Goal: Transaction & Acquisition: Purchase product/service

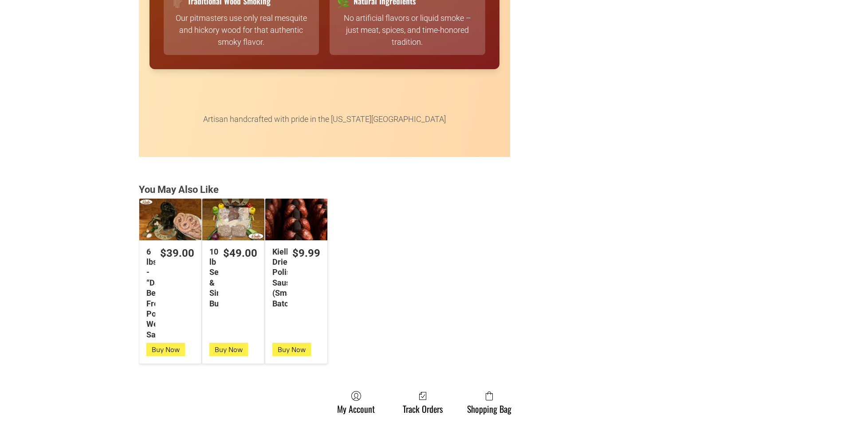
scroll to position [2263, 0]
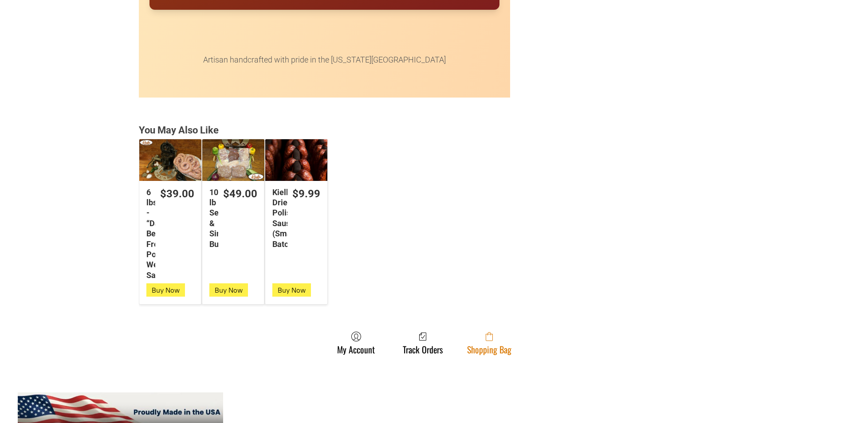
click at [510, 347] on link "Shopping Bag" at bounding box center [489, 343] width 53 height 24
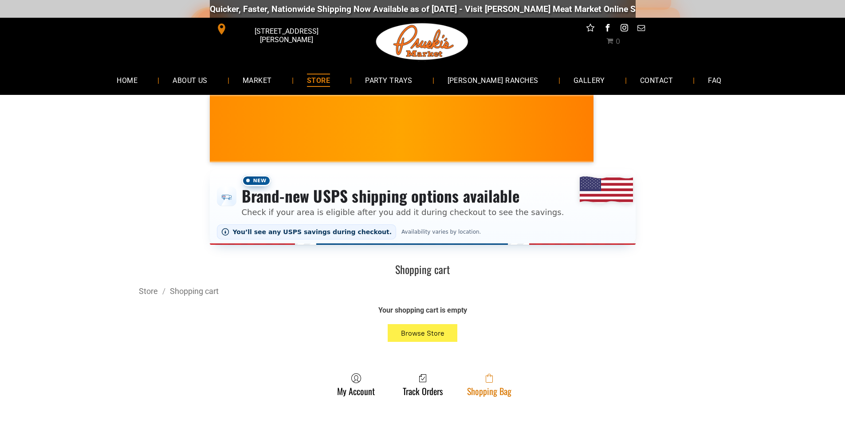
click at [486, 383] on icon at bounding box center [489, 379] width 7 height 7
click at [488, 388] on link "Shopping Bag" at bounding box center [489, 385] width 53 height 24
click at [503, 393] on link "Shopping Bag" at bounding box center [489, 385] width 53 height 24
